Goal: Information Seeking & Learning: Learn about a topic

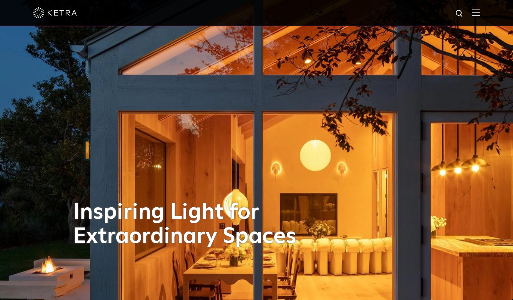
click at [480, 11] on div at bounding box center [256, 13] width 513 height 26
click at [472, 16] on div at bounding box center [256, 13] width 447 height 26
click at [474, 13] on img at bounding box center [476, 12] width 8 height 7
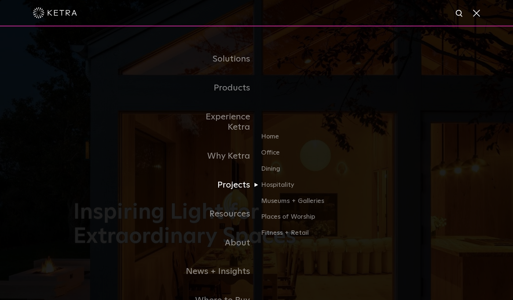
click at [236, 174] on link "Projects" at bounding box center [218, 185] width 75 height 29
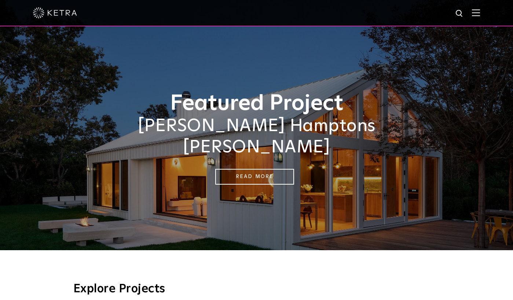
click at [476, 12] on img at bounding box center [476, 12] width 8 height 7
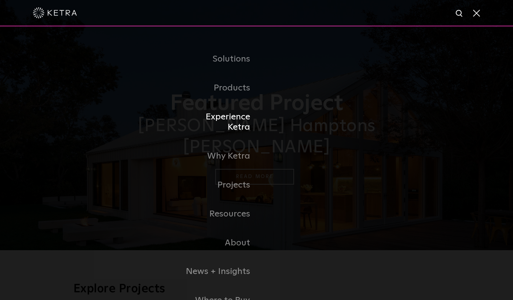
click at [229, 114] on link "Experience Ketra" at bounding box center [218, 123] width 75 height 40
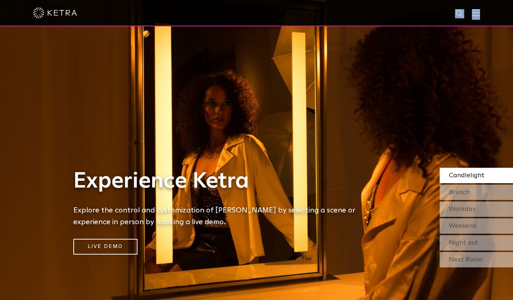
click at [472, 16] on div at bounding box center [256, 13] width 513 height 26
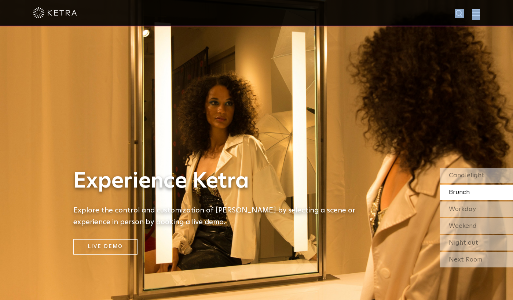
click at [476, 12] on img at bounding box center [476, 12] width 8 height 7
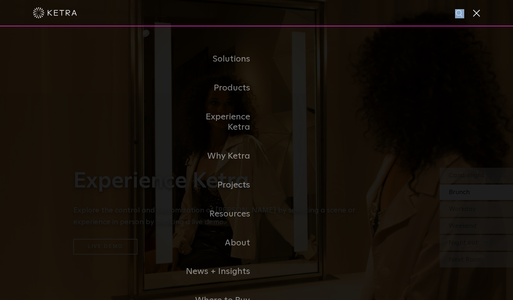
click at [476, 12] on span at bounding box center [476, 12] width 8 height 7
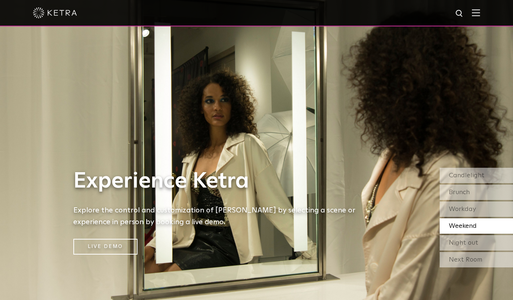
click at [477, 14] on img at bounding box center [476, 12] width 8 height 7
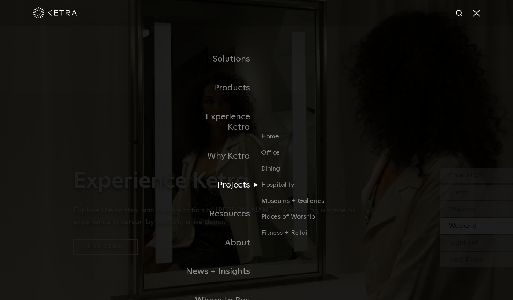
click at [237, 174] on link "Projects" at bounding box center [218, 185] width 75 height 29
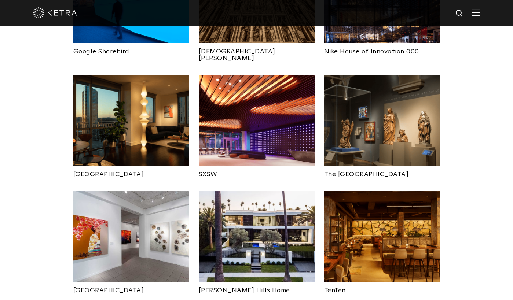
scroll to position [614, 0]
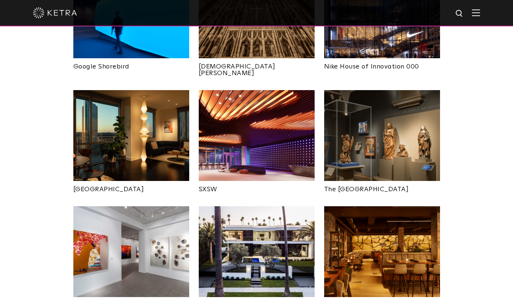
click at [273, 110] on img at bounding box center [257, 135] width 116 height 91
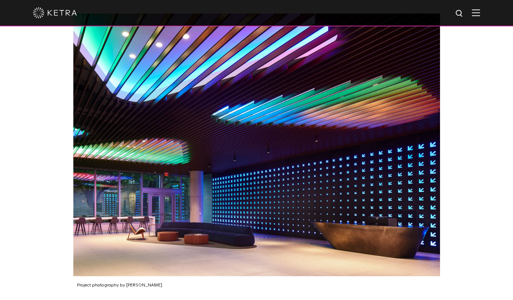
scroll to position [791, 0]
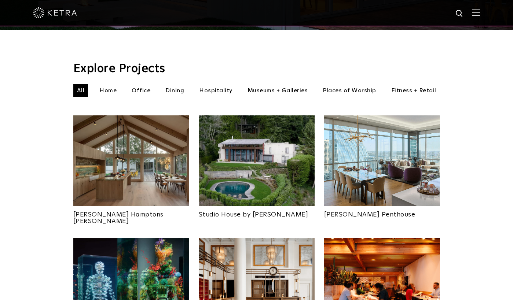
scroll to position [219, 0]
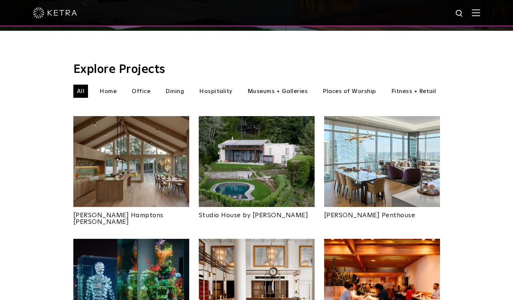
click at [132, 169] on img at bounding box center [131, 161] width 116 height 91
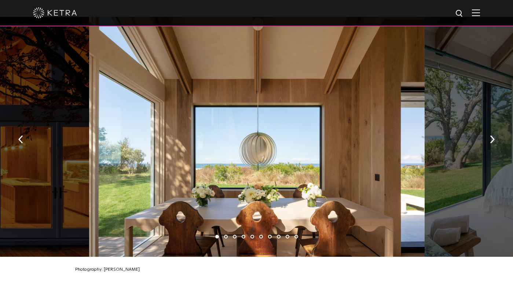
scroll to position [1080, 0]
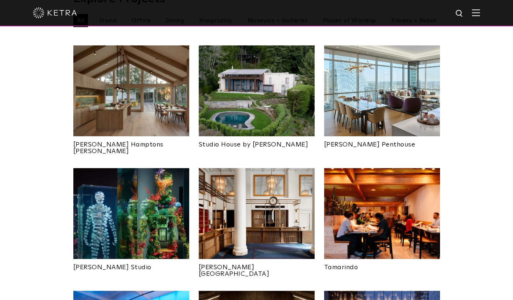
scroll to position [290, 0]
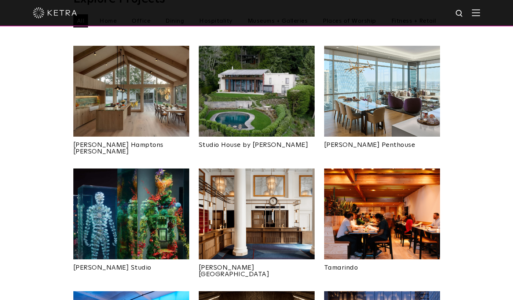
click at [374, 108] on img at bounding box center [382, 91] width 116 height 91
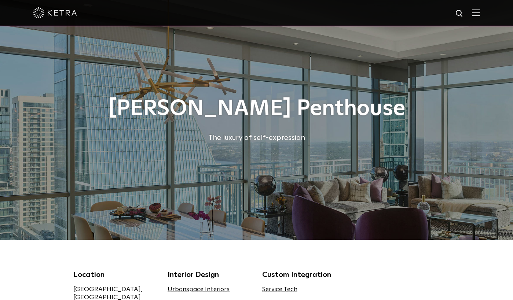
click at [458, 17] on img at bounding box center [459, 13] width 9 height 9
type input "tour"
click at [436, 8] on button "Search" at bounding box center [441, 13] width 11 height 11
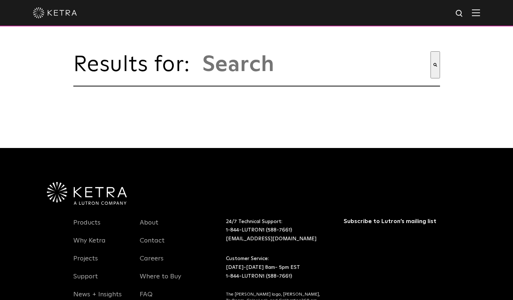
type input "tour"
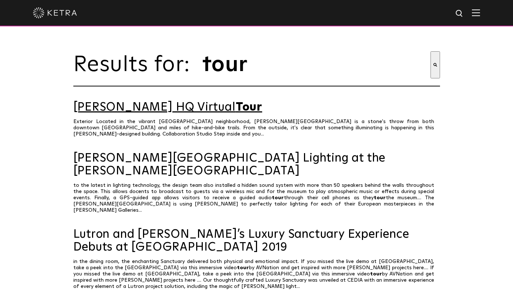
click at [146, 108] on link "[PERSON_NAME] HQ Virtual Tour" at bounding box center [256, 107] width 366 height 13
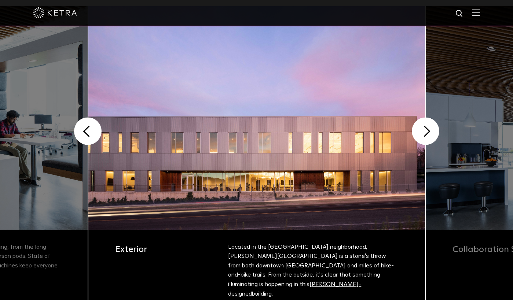
scroll to position [181, 0]
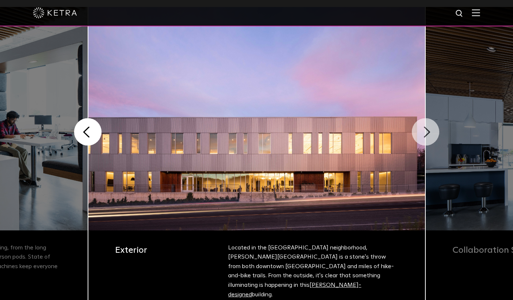
click at [424, 137] on button "Next" at bounding box center [424, 131] width 27 height 27
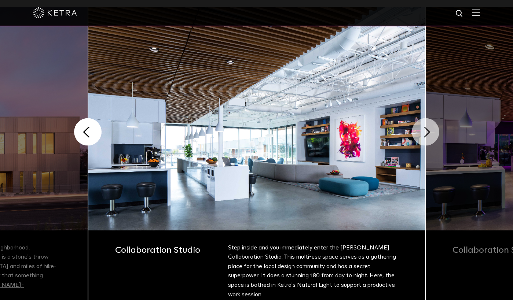
click at [427, 136] on button "Next" at bounding box center [424, 131] width 27 height 27
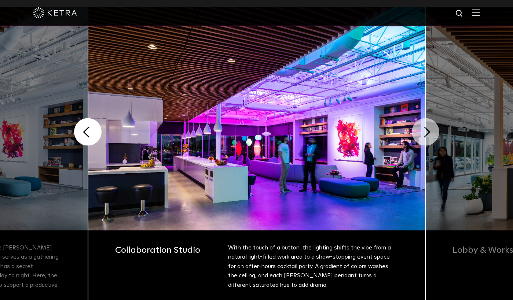
click at [427, 135] on button "Next" at bounding box center [424, 131] width 27 height 27
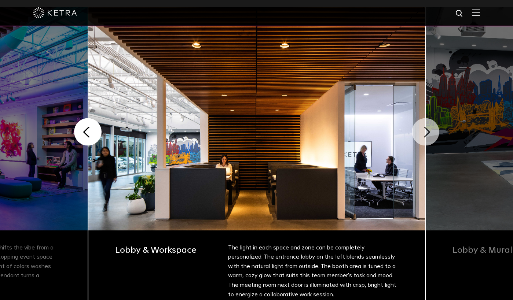
click at [427, 135] on button "Next" at bounding box center [424, 131] width 27 height 27
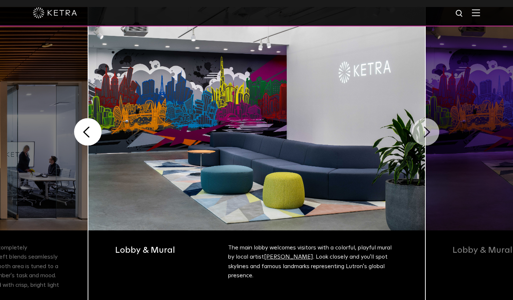
click at [430, 135] on button "Next" at bounding box center [424, 131] width 27 height 27
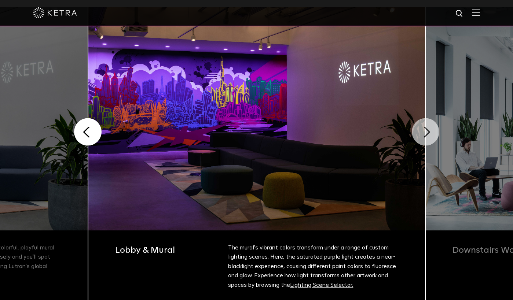
click at [430, 135] on button "Next" at bounding box center [424, 131] width 27 height 27
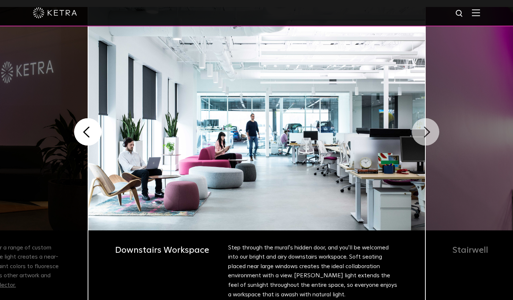
click at [430, 135] on button "Next" at bounding box center [424, 131] width 27 height 27
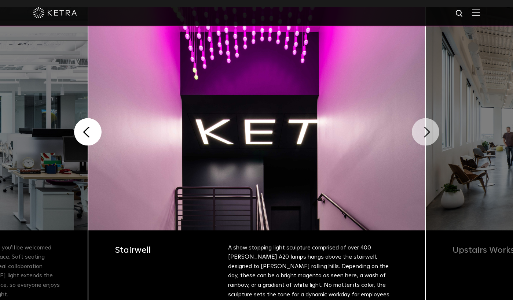
click at [430, 135] on button "Next" at bounding box center [424, 131] width 27 height 27
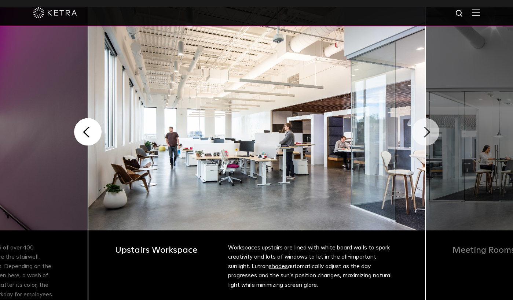
click at [430, 135] on button "Next" at bounding box center [424, 131] width 27 height 27
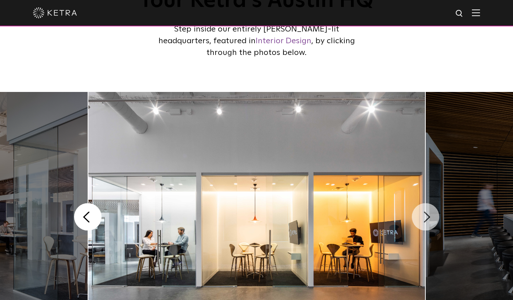
scroll to position [81, 0]
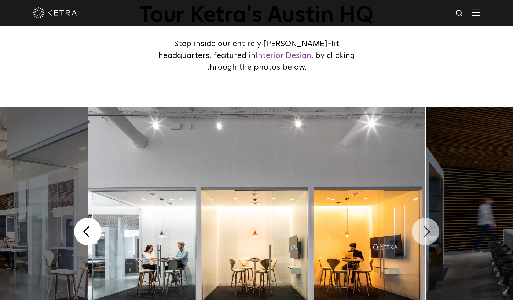
click at [425, 238] on button "Next" at bounding box center [424, 231] width 27 height 27
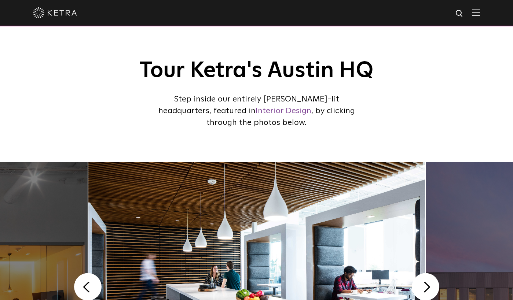
scroll to position [0, 0]
